Goal: Subscribe to service/newsletter

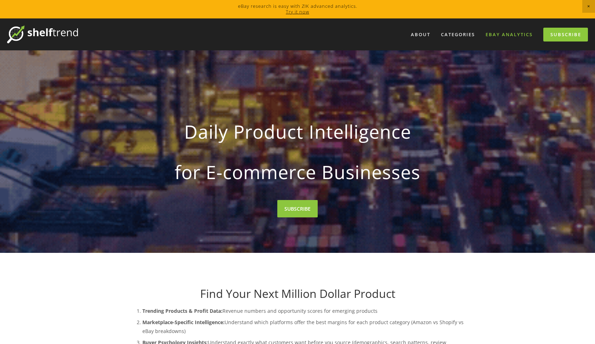
click at [505, 37] on link "eBay Analytics" at bounding box center [509, 35] width 56 height 12
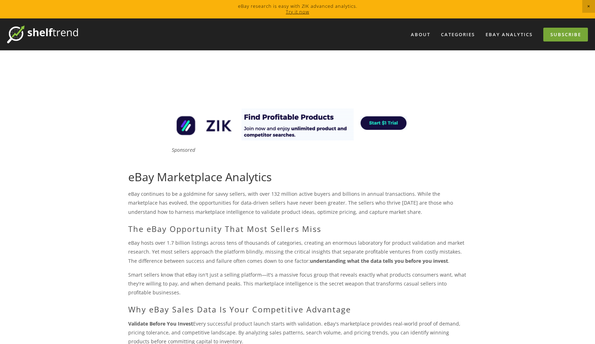
click at [556, 31] on link "Subscribe" at bounding box center [566, 35] width 45 height 14
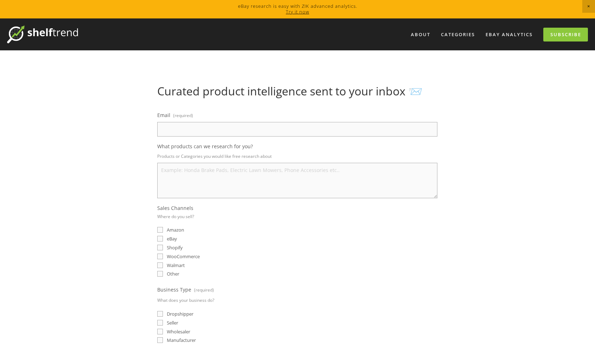
click at [187, 124] on html "eBay research is easy with ZIK advanced analytics. Try it now About Categories …" at bounding box center [297, 310] width 595 height 621
click at [186, 129] on input "Email (required)" at bounding box center [297, 129] width 280 height 15
click at [186, 128] on input "Email (required)" at bounding box center [297, 129] width 280 height 15
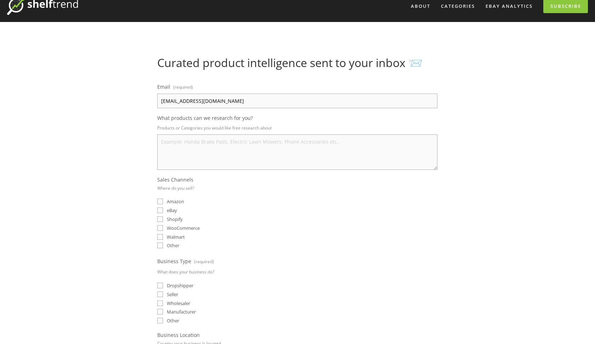
scroll to position [29, 0]
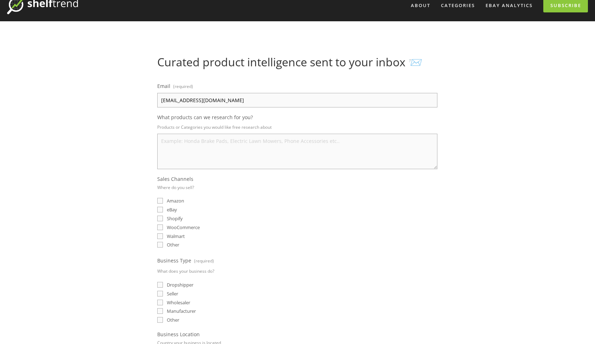
type input "brahim.elkarmouchi@gmail.com"
click at [161, 211] on input "eBay" at bounding box center [160, 210] width 6 height 6
checkbox input "true"
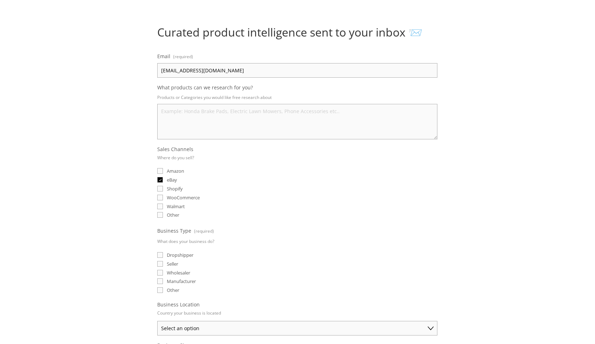
scroll to position [65, 0]
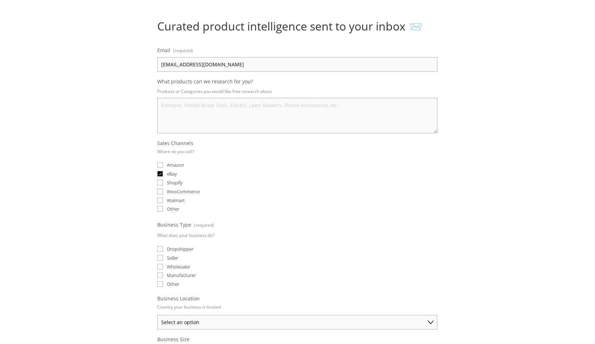
click at [159, 250] on input "Dropshipper" at bounding box center [160, 249] width 6 height 6
checkbox input "true"
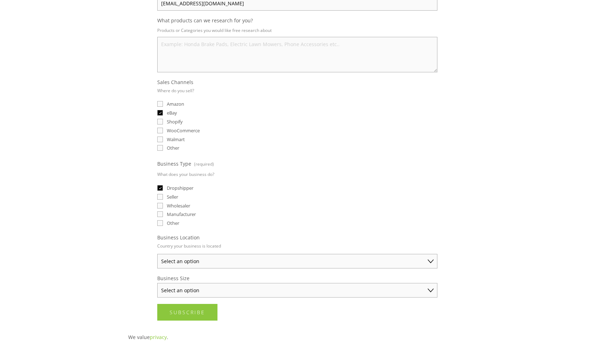
scroll to position [128, 0]
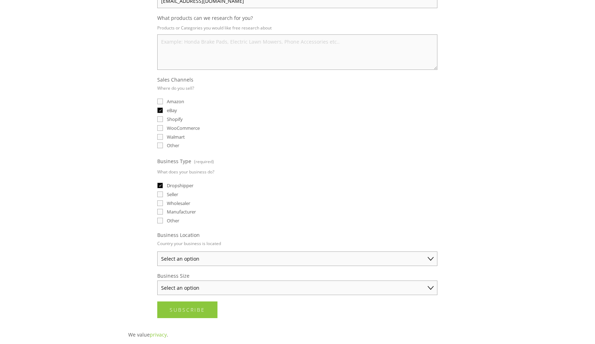
select select "United States"
select select "Solo Merchant (under $50K annual sales)"
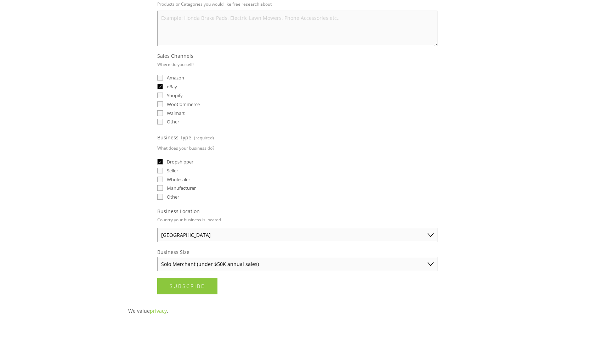
scroll to position [153, 0]
click at [201, 283] on span "Subscribe" at bounding box center [187, 284] width 35 height 7
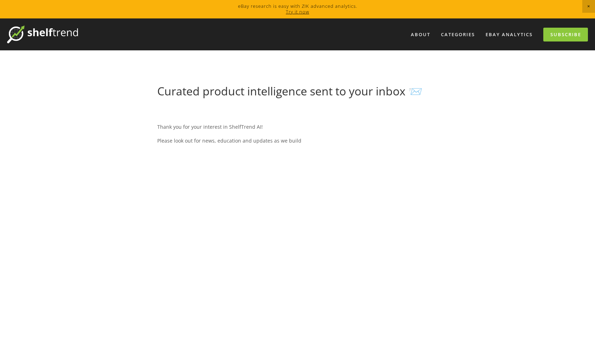
scroll to position [0, 0]
